Goal: Transaction & Acquisition: Subscribe to service/newsletter

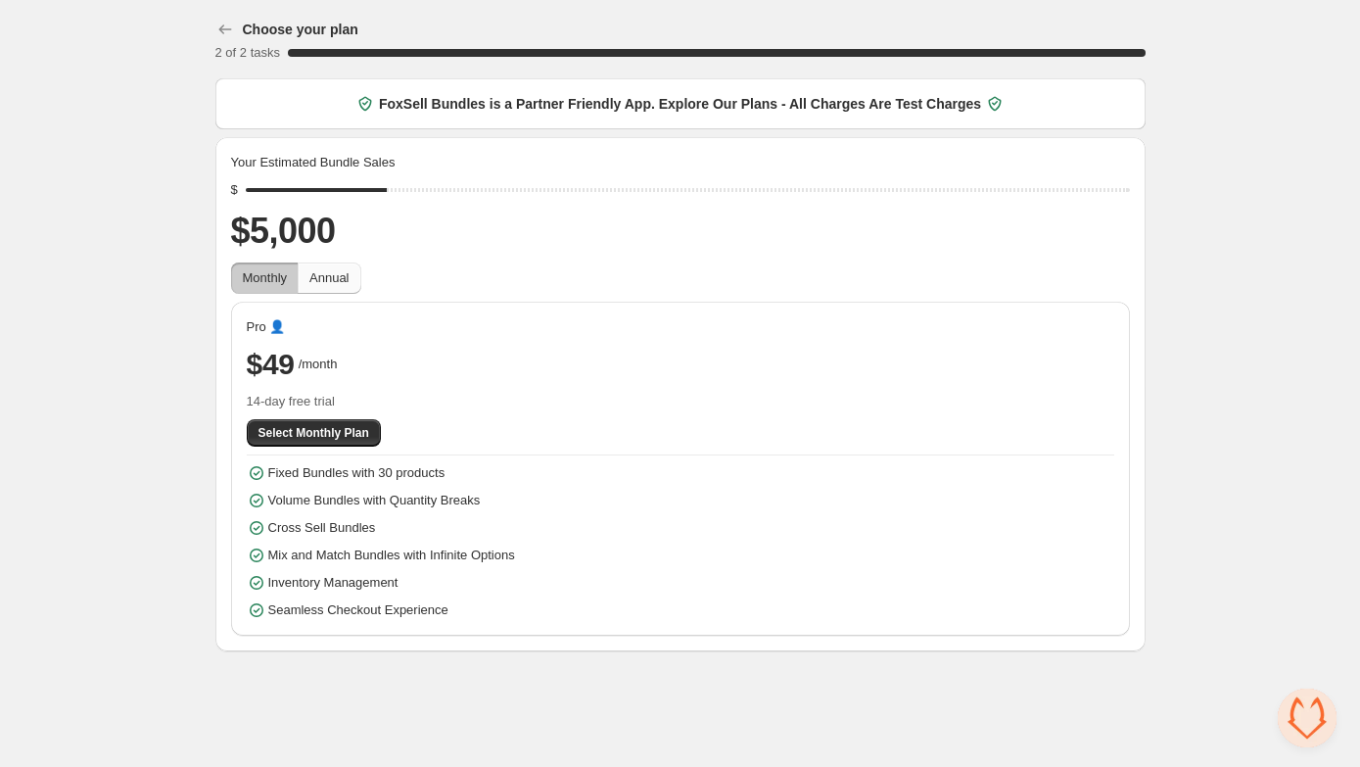
click at [331, 283] on span "Annual" at bounding box center [328, 277] width 39 height 15
click at [278, 278] on span "Monthly" at bounding box center [265, 277] width 45 height 15
click at [220, 31] on icon "button" at bounding box center [224, 29] width 13 height 10
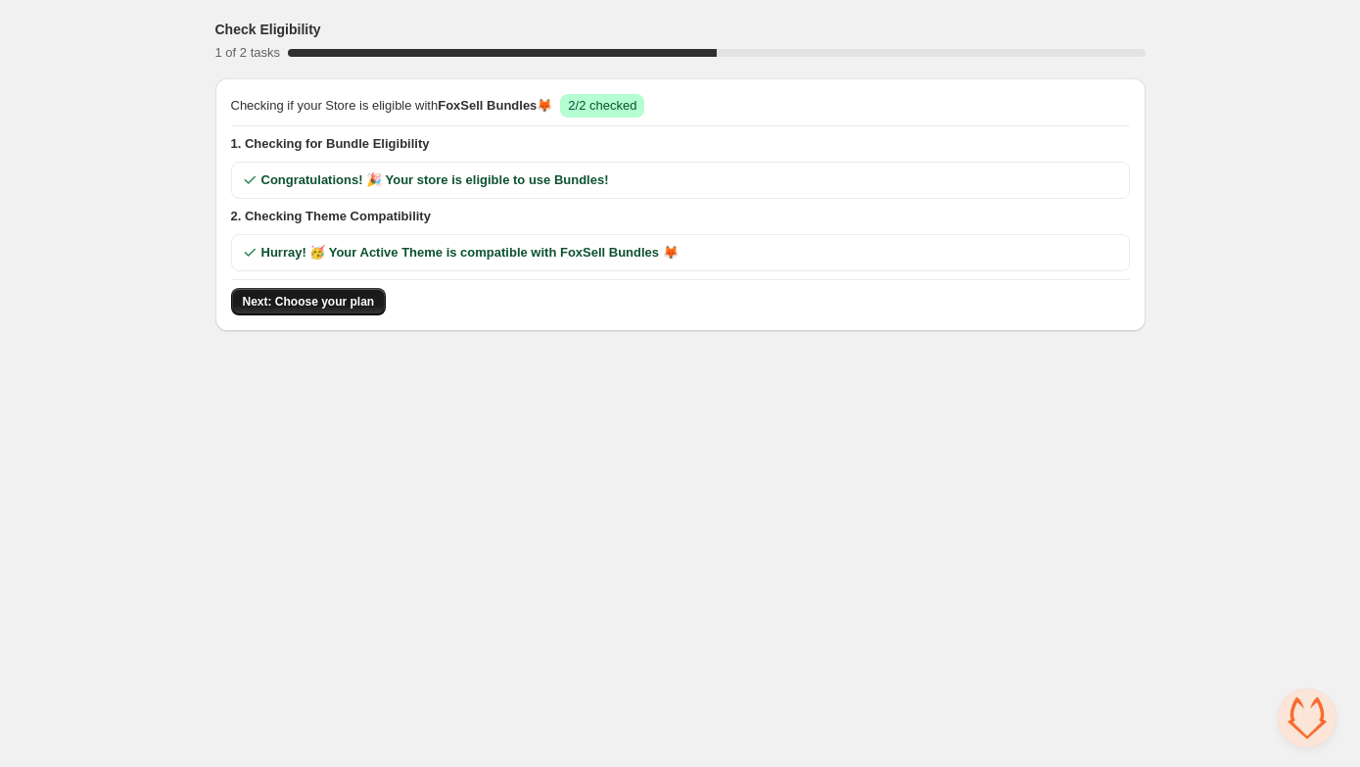
click at [327, 299] on span "Next: Choose your plan" at bounding box center [309, 302] width 132 height 16
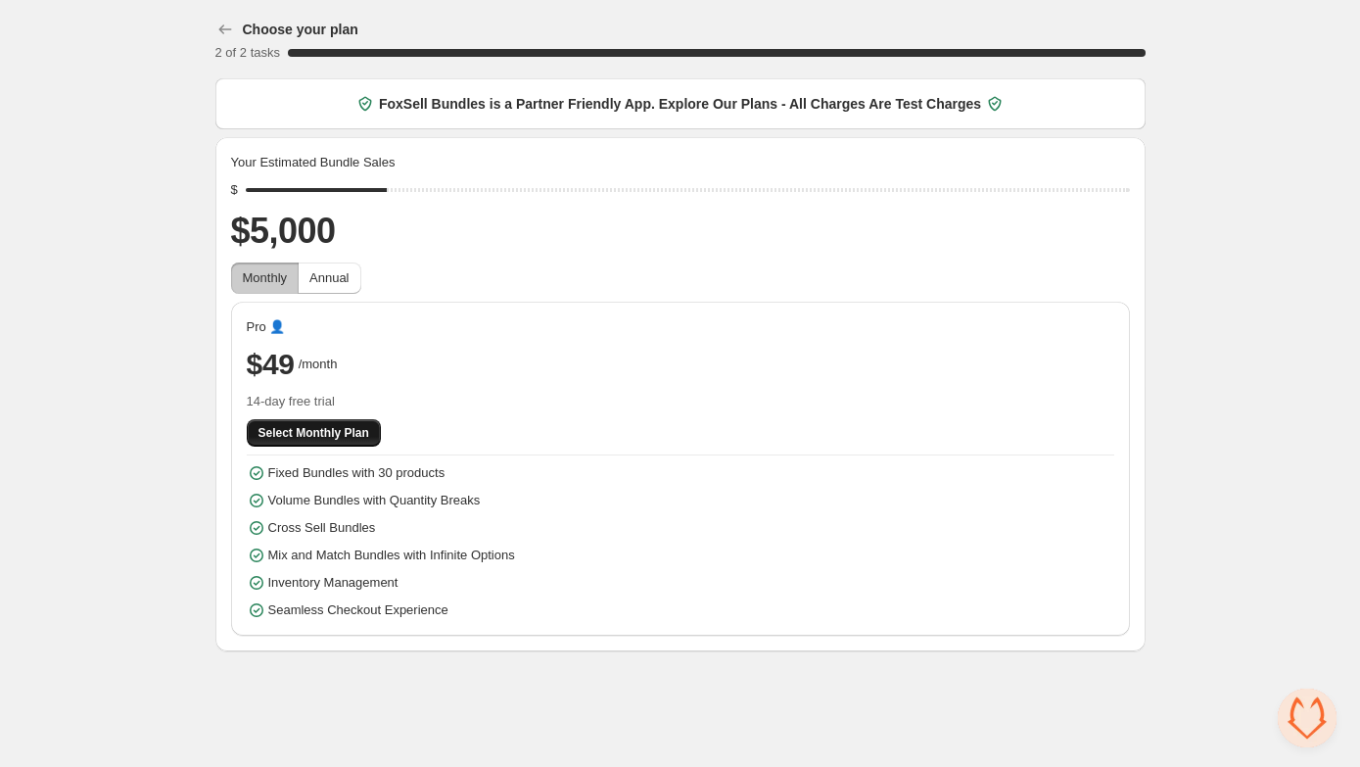
click at [340, 435] on span "Select Monthly Plan" at bounding box center [314, 433] width 111 height 16
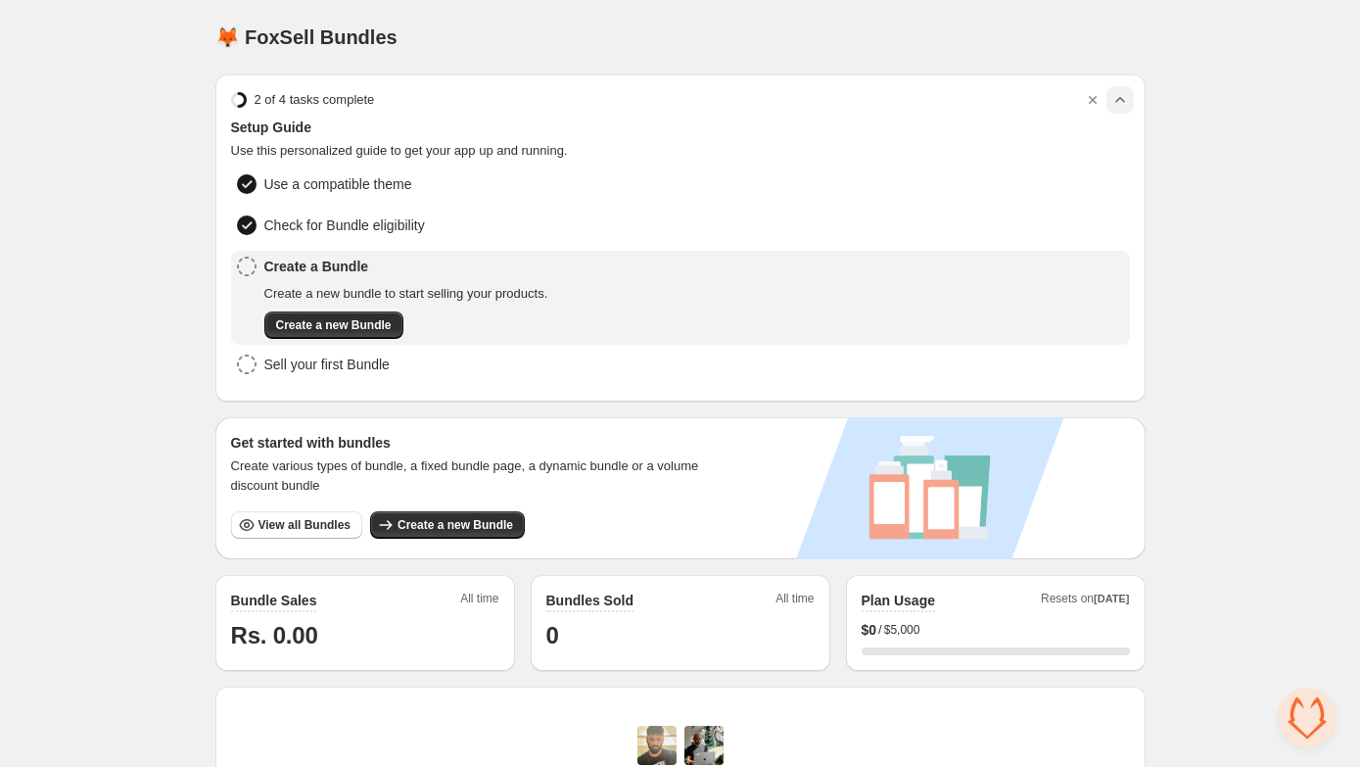
click at [1115, 103] on icon "button" at bounding box center [1121, 100] width 20 height 20
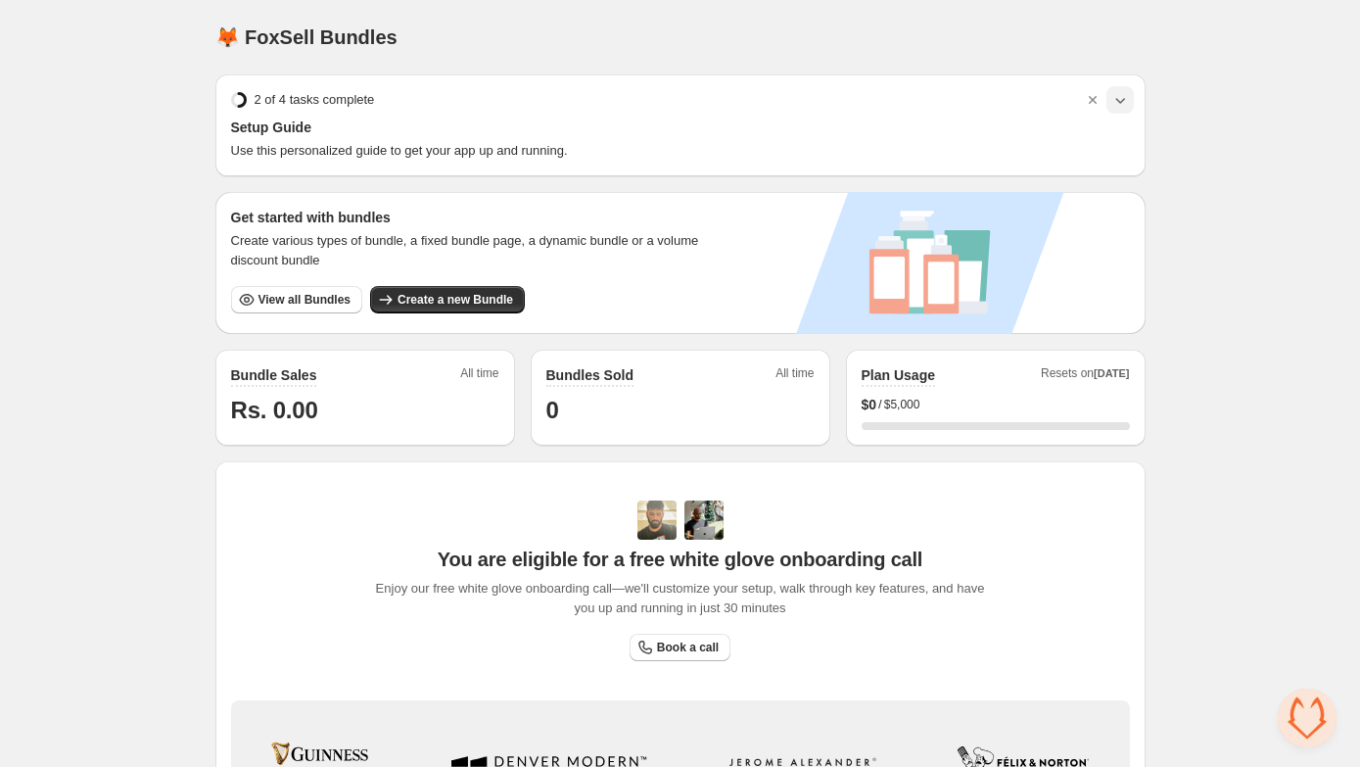
click at [1118, 100] on icon "button" at bounding box center [1121, 100] width 20 height 20
